Goal: Task Accomplishment & Management: Complete application form

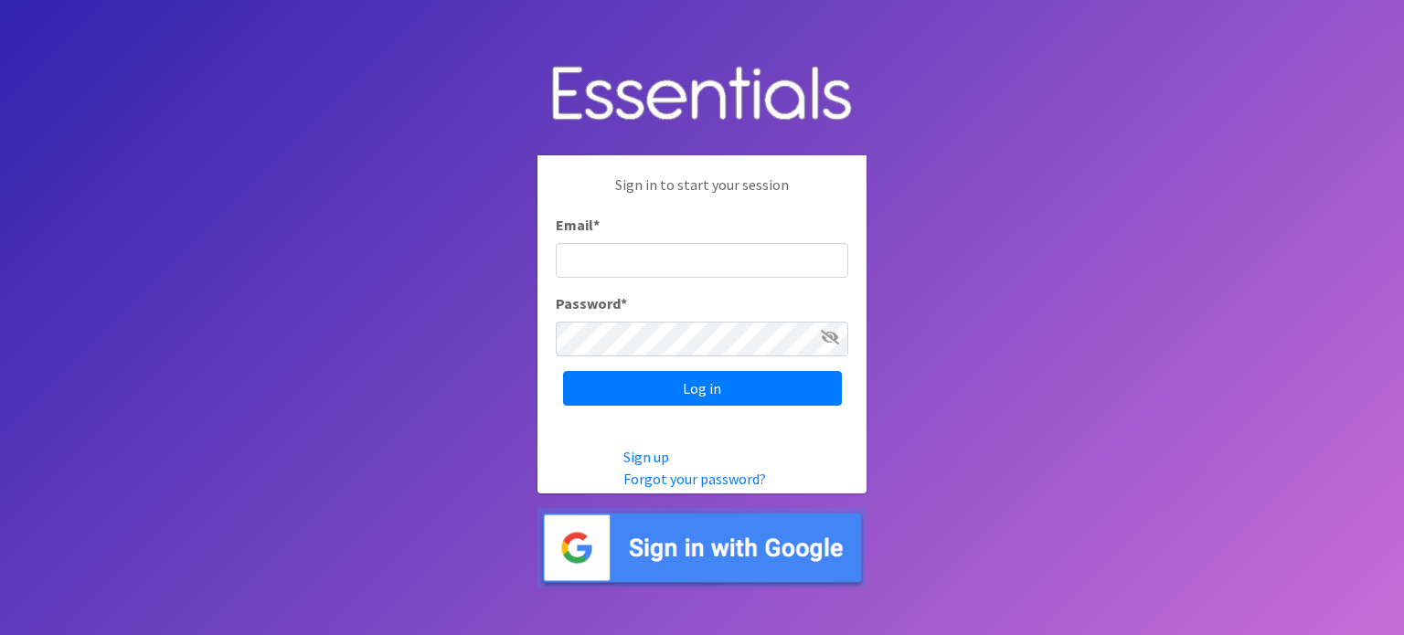
type input "[EMAIL_ADDRESS][DOMAIN_NAME]"
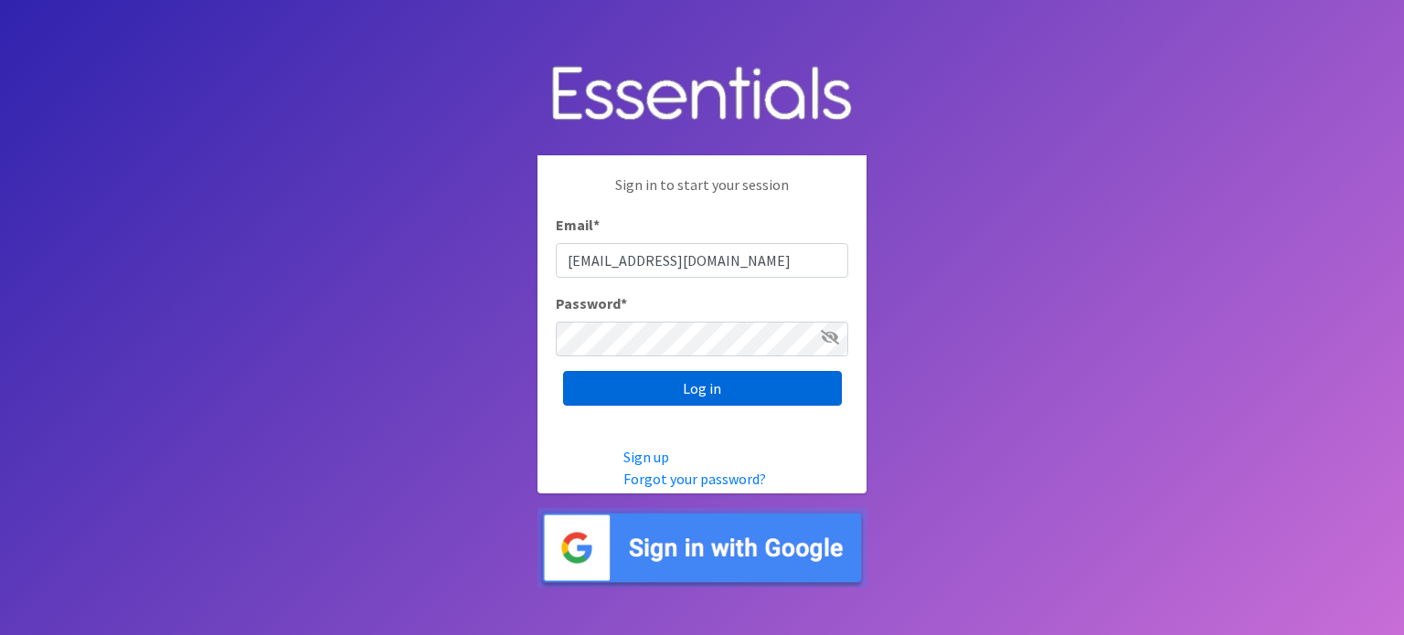
click at [684, 387] on input "Log in" at bounding box center [702, 388] width 279 height 35
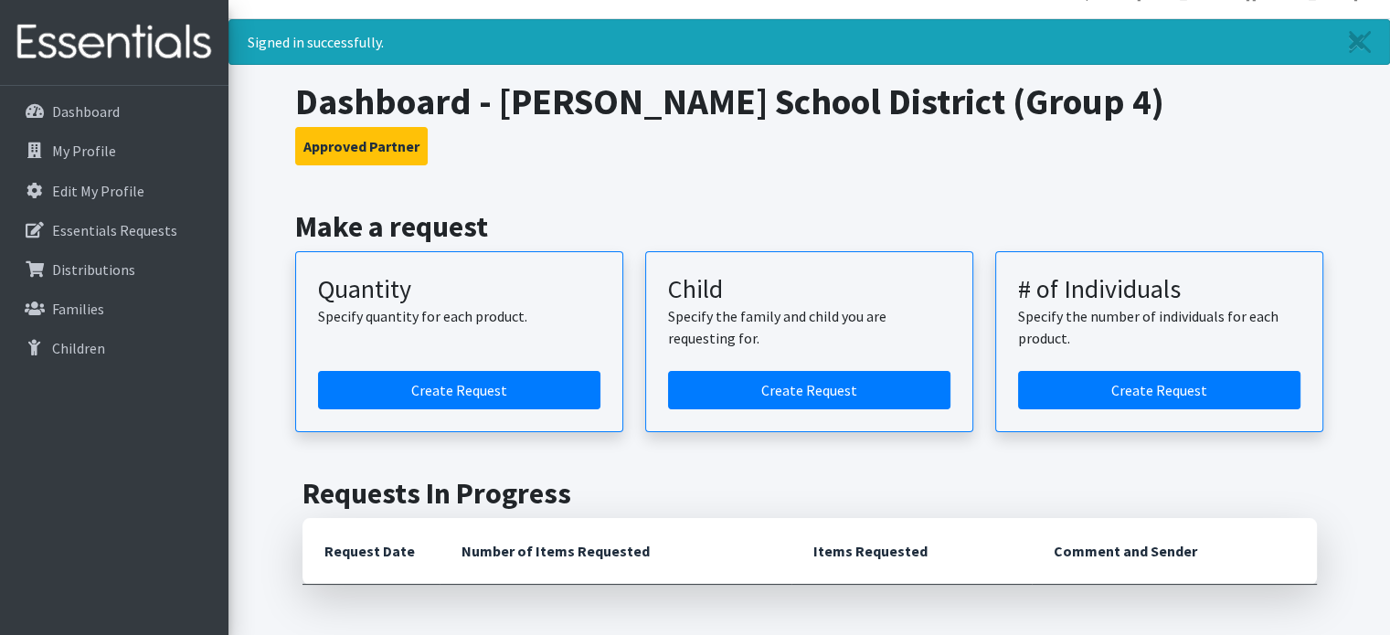
scroll to position [3, 0]
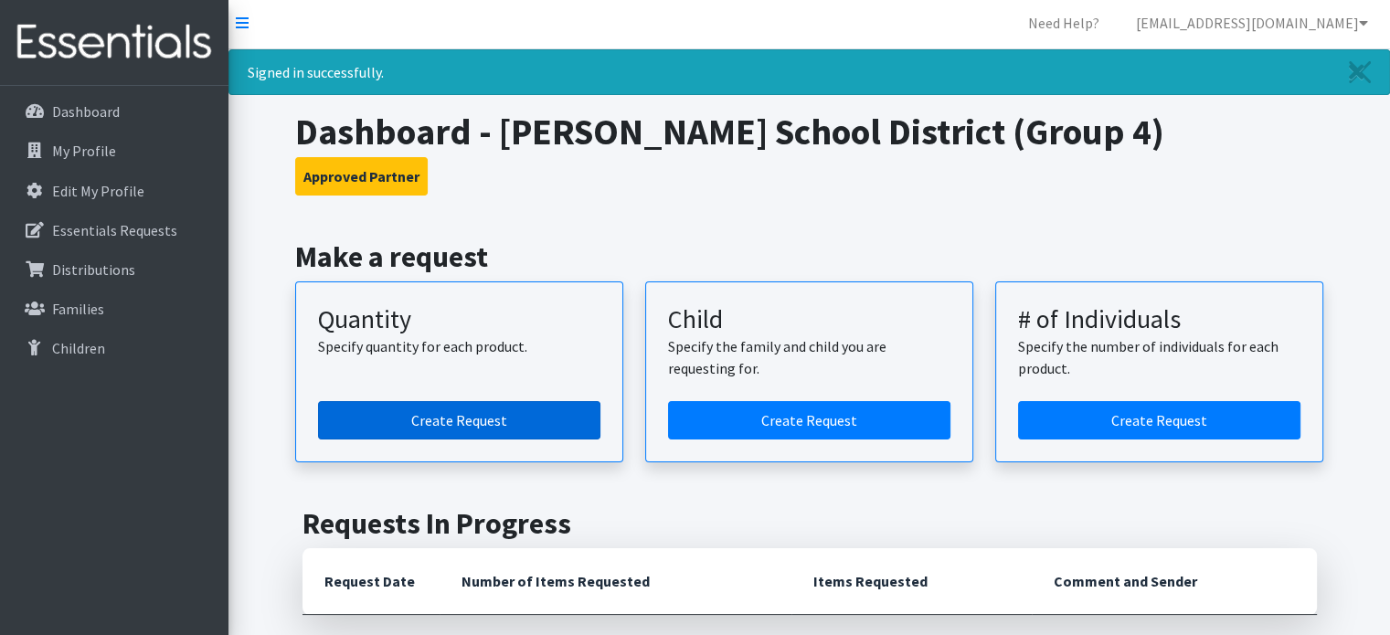
click at [566, 421] on link "Create Request" at bounding box center [459, 420] width 282 height 38
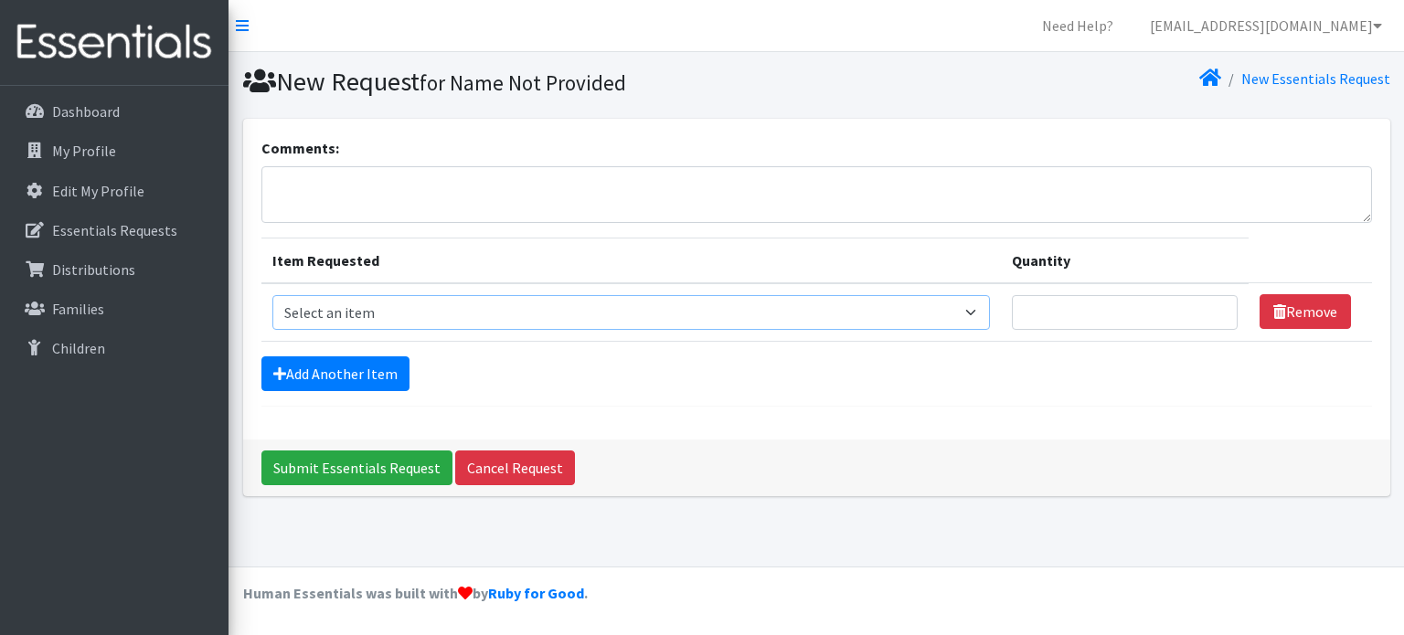
click at [618, 313] on select "Select an item Period Supplies: Mixed Kits (order by bag) Applicator-free tampo…" at bounding box center [630, 312] width 717 height 35
select select "8795"
click at [272, 295] on select "Select an item Period Supplies: Mixed Kits (order by bag) Applicator-free tampo…" at bounding box center [630, 312] width 717 height 35
click at [1100, 314] on input "Quantity" at bounding box center [1125, 312] width 227 height 35
type input "1"
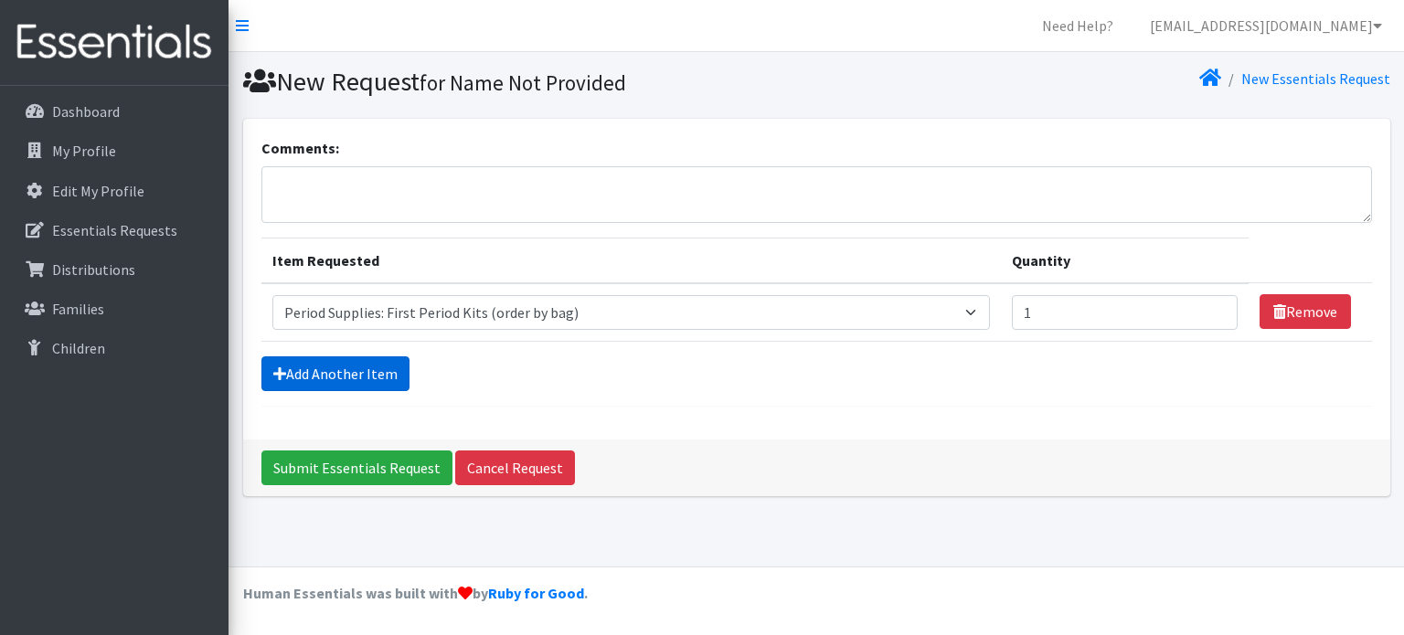
click at [369, 373] on link "Add Another Item" at bounding box center [335, 373] width 148 height 35
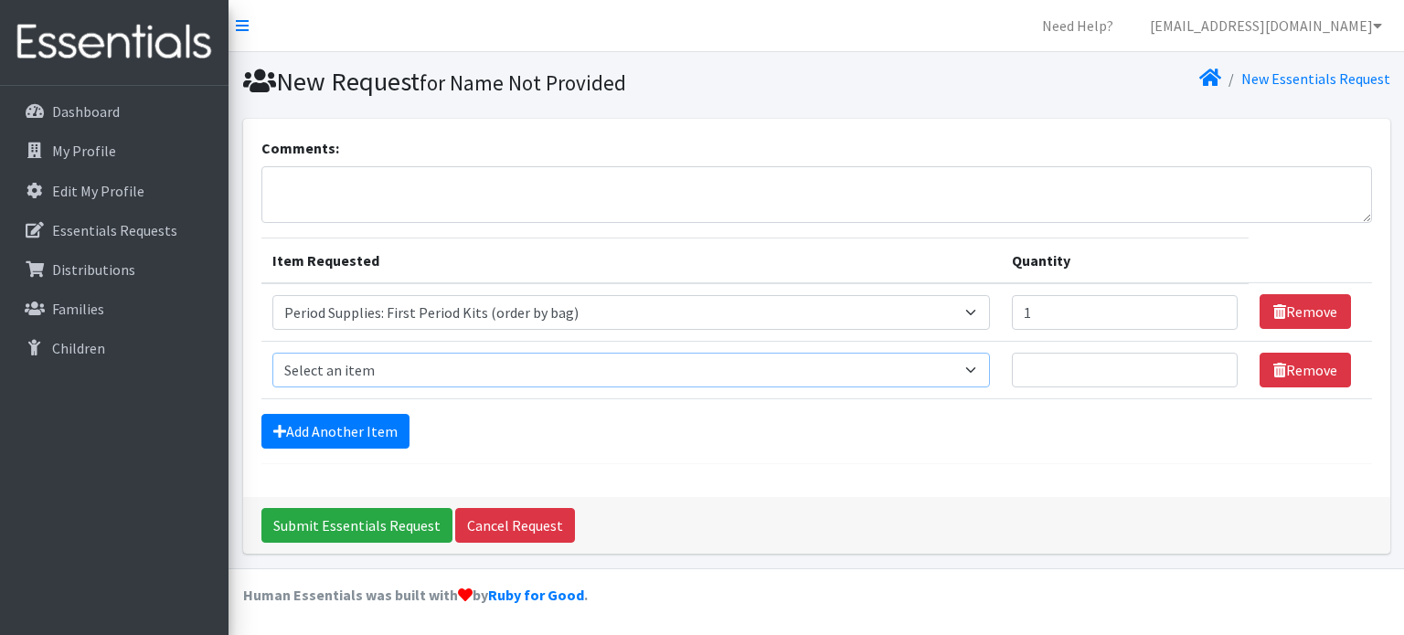
click at [416, 363] on select "Select an item Period Supplies: Mixed Kits (order by bag) Applicator-free tampo…" at bounding box center [630, 370] width 717 height 35
select select "8796"
click at [272, 353] on select "Select an item Period Supplies: Mixed Kits (order by bag) Applicator-free tampo…" at bounding box center [630, 370] width 717 height 35
click at [1065, 368] on input "Quantity" at bounding box center [1125, 370] width 227 height 35
type input "3"
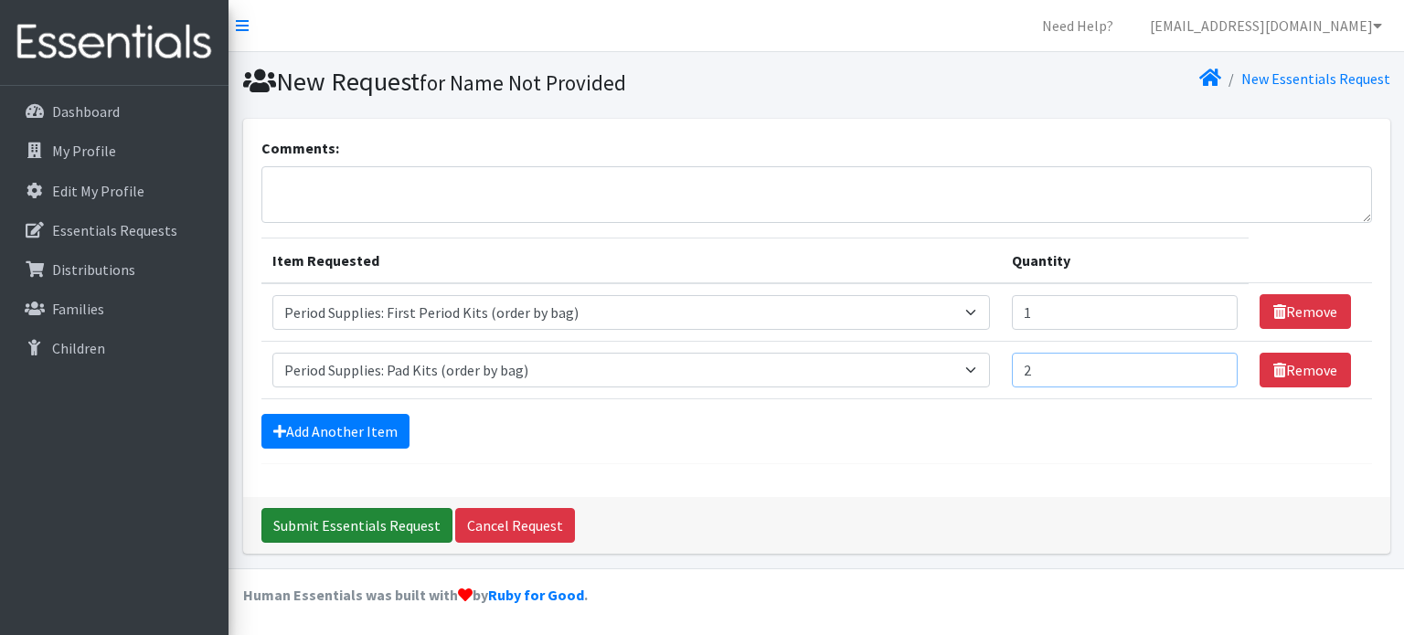
type input "2"
click at [402, 516] on input "Submit Essentials Request" at bounding box center [356, 525] width 191 height 35
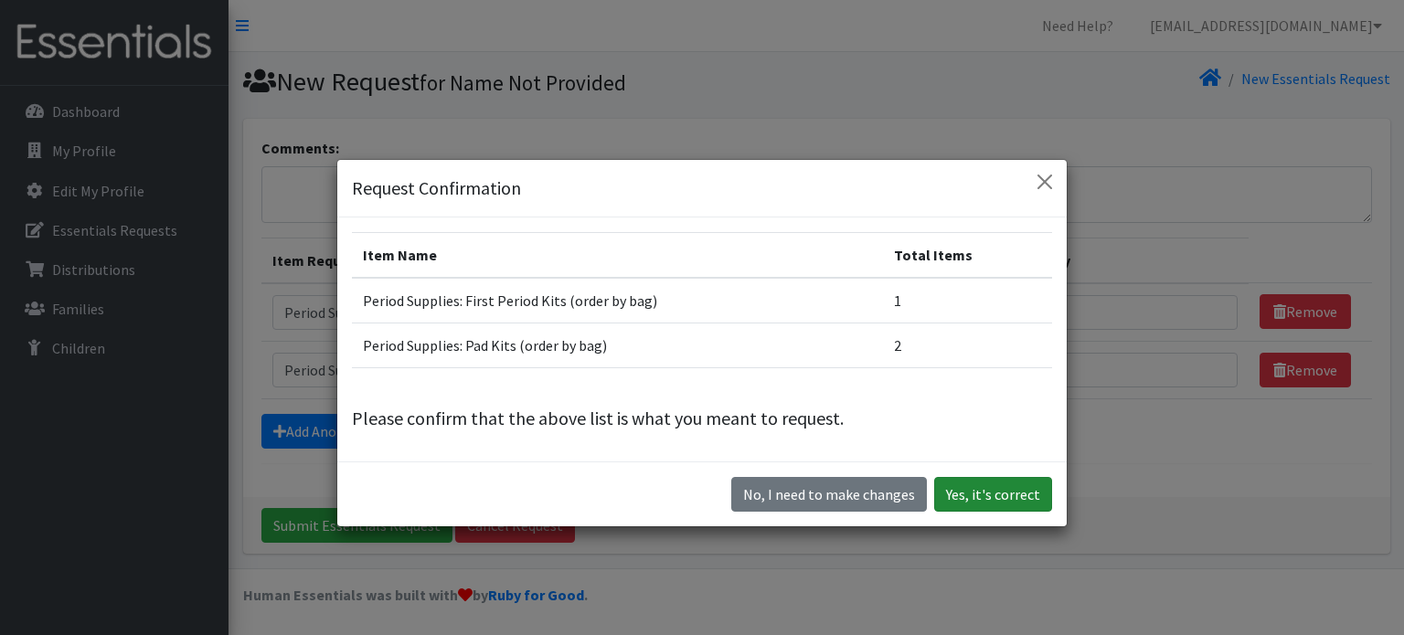
click at [974, 492] on button "Yes, it's correct" at bounding box center [993, 494] width 118 height 35
